Goal: Information Seeking & Learning: Learn about a topic

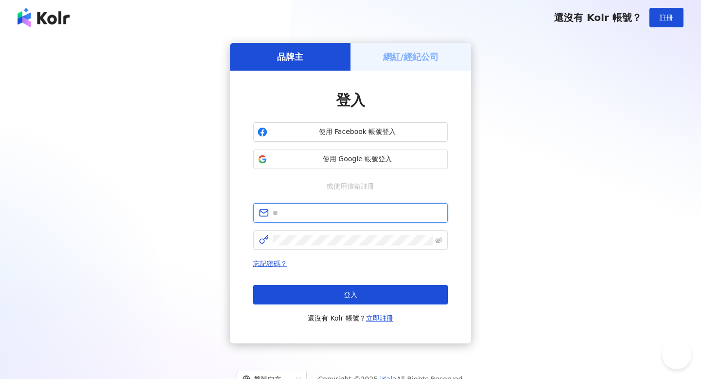
click at [364, 215] on input "text" at bounding box center [357, 212] width 169 height 11
type input "**********"
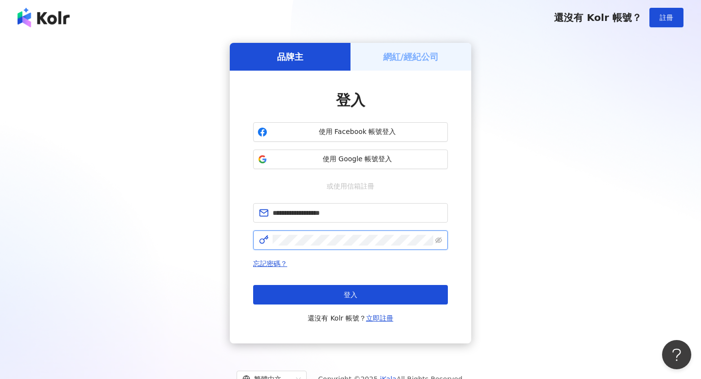
click button "登入" at bounding box center [350, 294] width 195 height 19
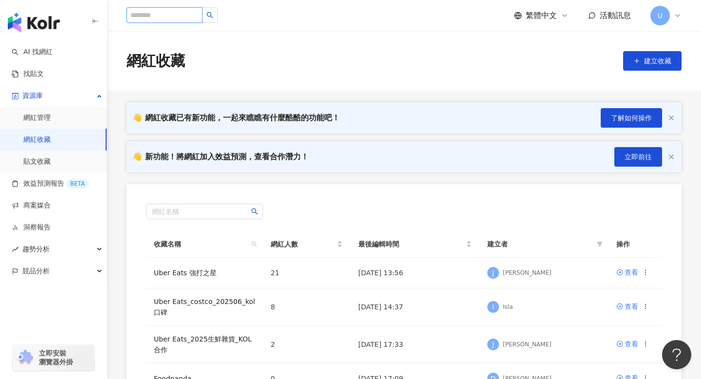
click at [183, 11] on input "search" at bounding box center [165, 15] width 76 height 16
type input "*"
type input "**"
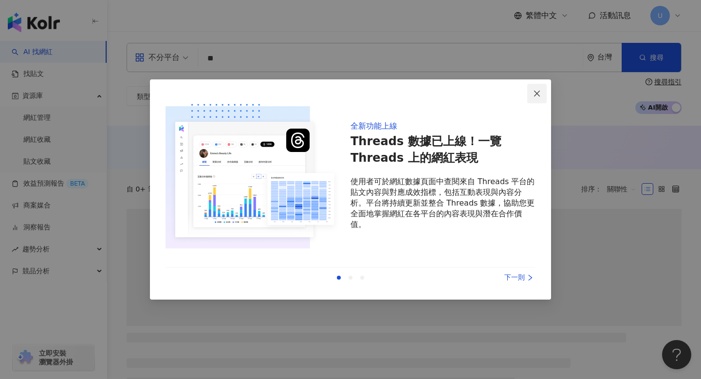
click at [536, 97] on button "Close" at bounding box center [536, 93] width 19 height 19
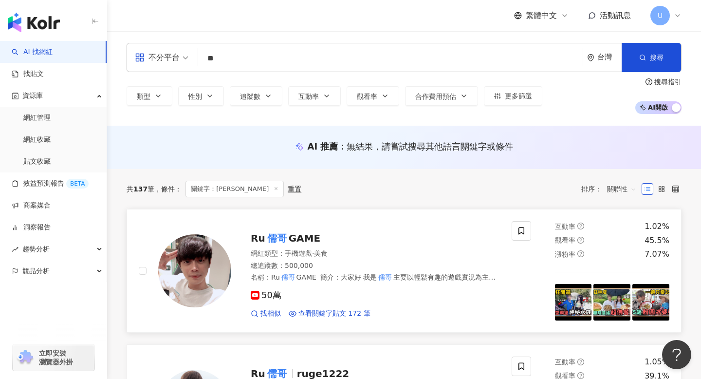
click at [268, 240] on mark "儒哥" at bounding box center [276, 238] width 23 height 16
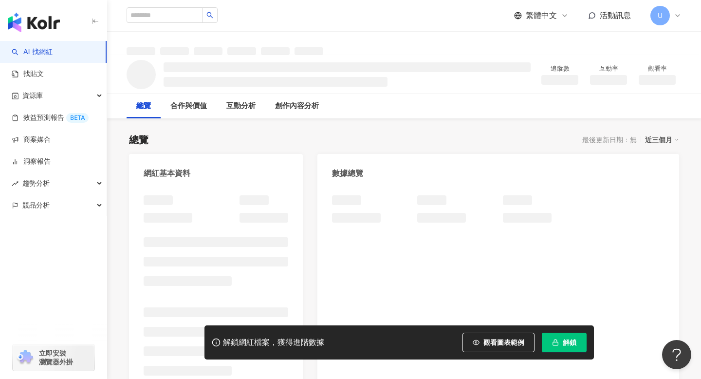
click at [569, 344] on span "解鎖" at bounding box center [570, 342] width 14 height 8
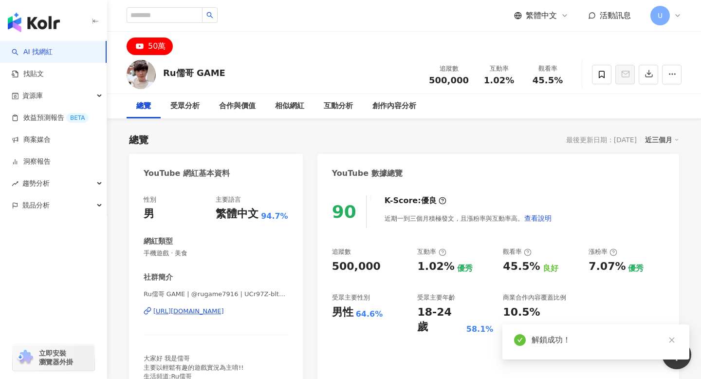
click at [281, 66] on div "Ru儒哥 GAME 追蹤數 500,000 互動率 1.02% 觀看率 45.5%" at bounding box center [404, 74] width 594 height 38
click at [160, 49] on div "50萬" at bounding box center [157, 46] width 18 height 14
click at [149, 48] on div "50萬" at bounding box center [157, 46] width 18 height 14
click at [166, 20] on input "search" at bounding box center [165, 15] width 76 height 16
paste input "****"
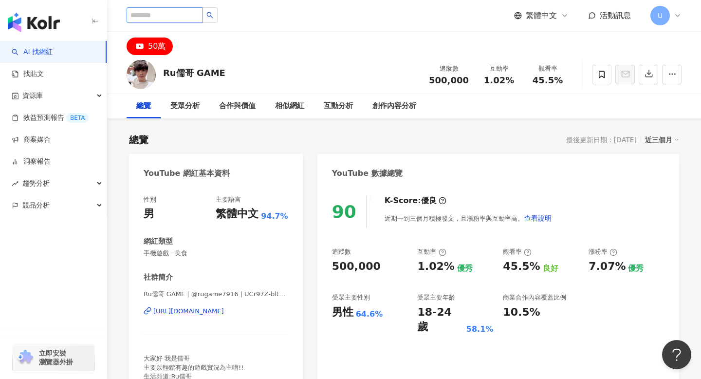
type input "****"
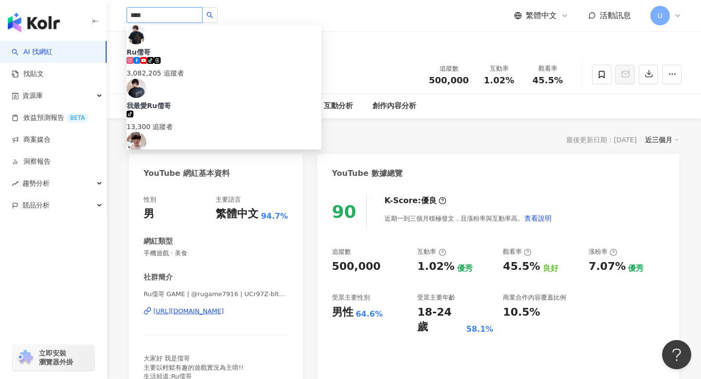
click at [215, 47] on span "Ru儒哥" at bounding box center [224, 52] width 195 height 10
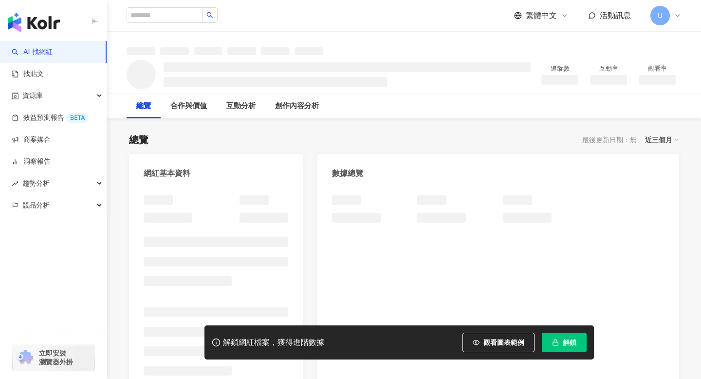
click at [565, 350] on button "解鎖" at bounding box center [564, 342] width 45 height 19
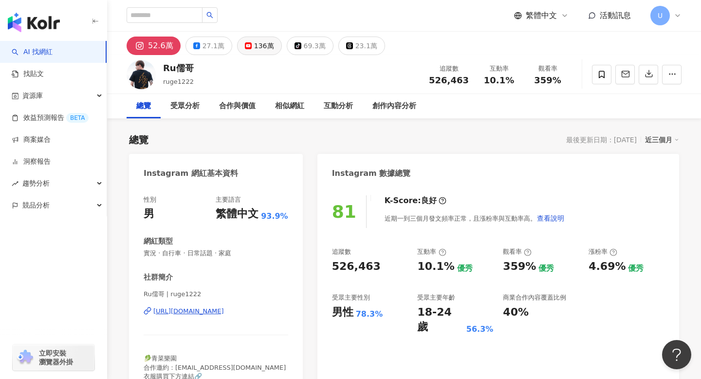
click at [248, 49] on button "136萬" at bounding box center [259, 46] width 45 height 19
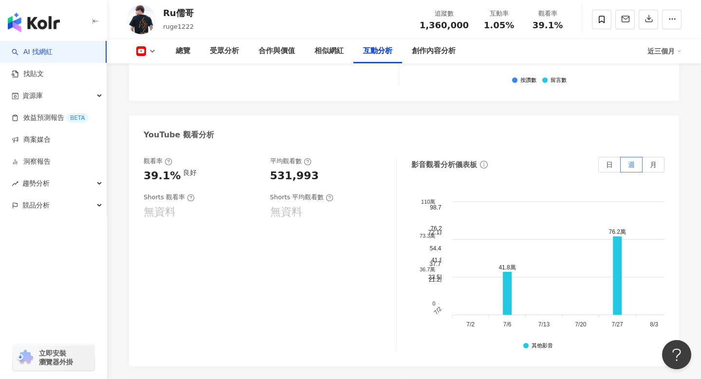
scroll to position [1834, 0]
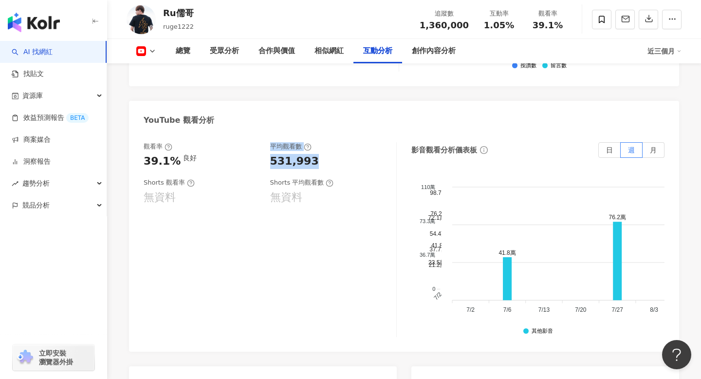
drag, startPoint x: 239, startPoint y: 130, endPoint x: 313, endPoint y: 140, distance: 74.7
click at [313, 142] on div "觀看率 39.1% 良好 平均觀看數 531,993" at bounding box center [265, 155] width 243 height 26
click at [313, 154] on div "531,993" at bounding box center [328, 161] width 117 height 15
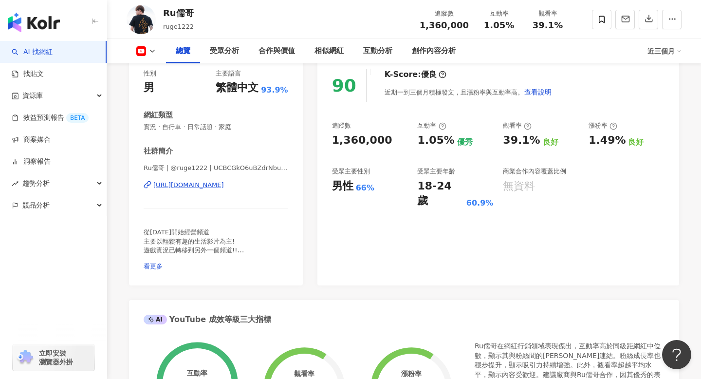
scroll to position [0, 0]
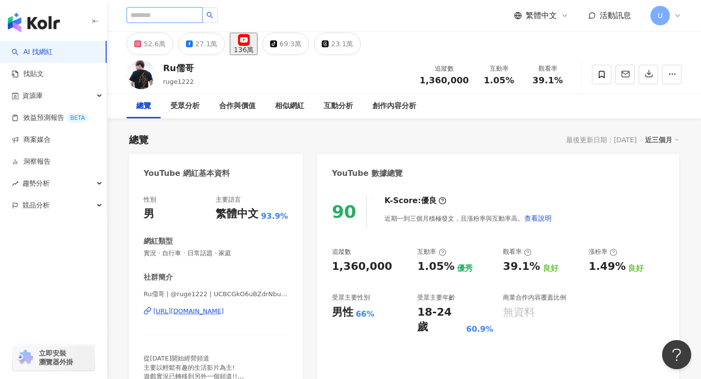
click at [166, 17] on input "search" at bounding box center [165, 15] width 76 height 16
type input "*"
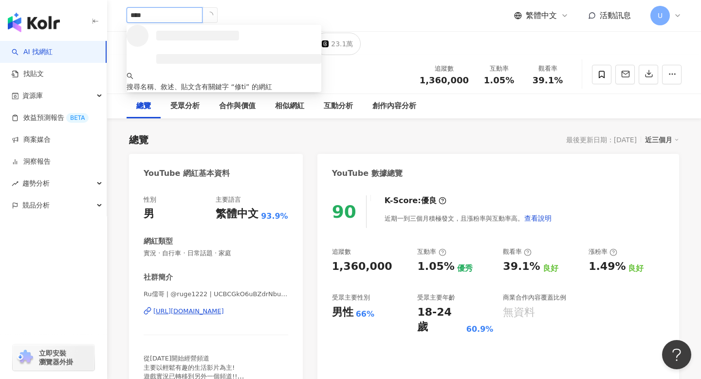
type input "*****"
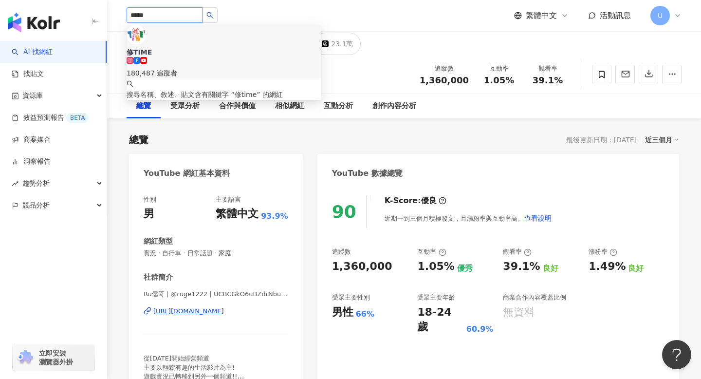
click at [242, 57] on div "180,487 追蹤者" at bounding box center [224, 67] width 195 height 21
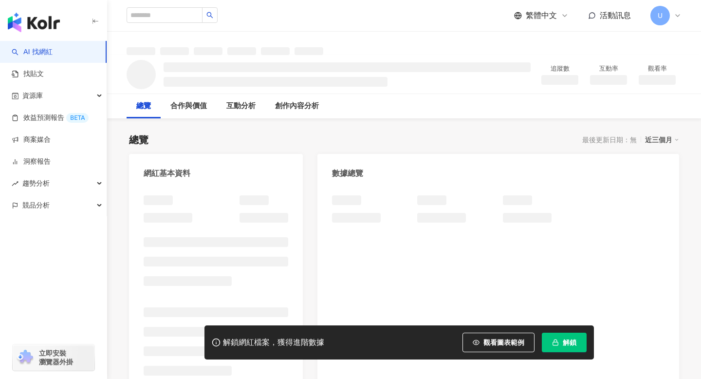
click at [570, 345] on span "解鎖" at bounding box center [570, 342] width 14 height 8
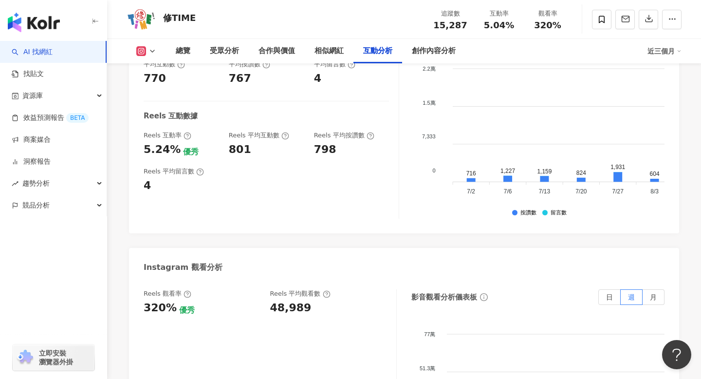
scroll to position [2161, 0]
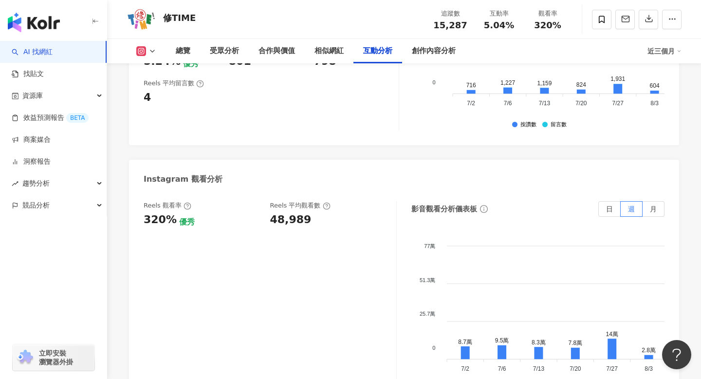
click at [144, 56] on div "總覽 受眾分析 合作與價值 相似網紅 互動分析 創作內容分析 近三個月" at bounding box center [404, 51] width 555 height 24
click at [148, 56] on button at bounding box center [146, 51] width 39 height 10
click at [161, 110] on button "YouTube" at bounding box center [161, 114] width 58 height 14
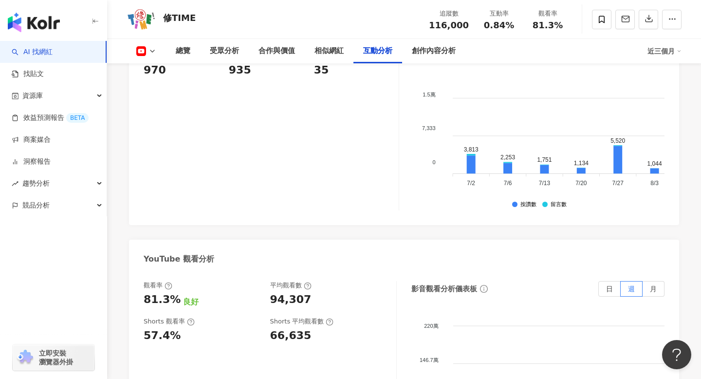
scroll to position [1729, 0]
